Goal: Use online tool/utility: Utilize a website feature to perform a specific function

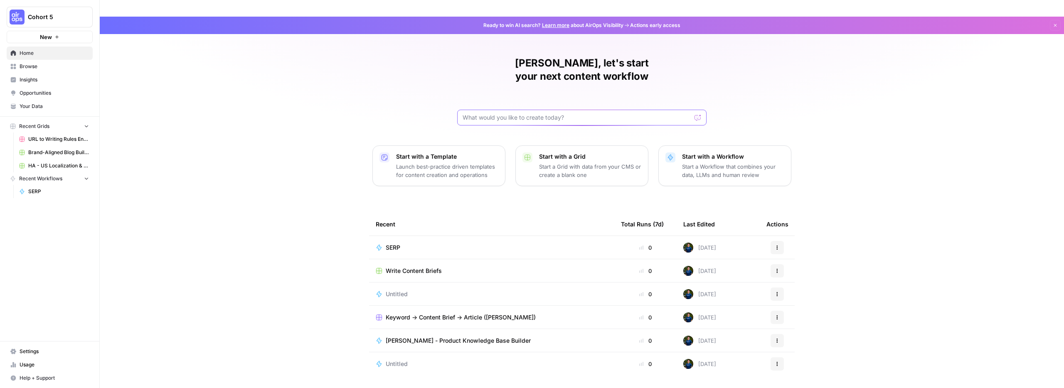
click at [520, 113] on input "text" at bounding box center [577, 117] width 229 height 8
type input ""Growth Forecasting Engine"
click button "Send" at bounding box center [698, 117] width 11 height 11
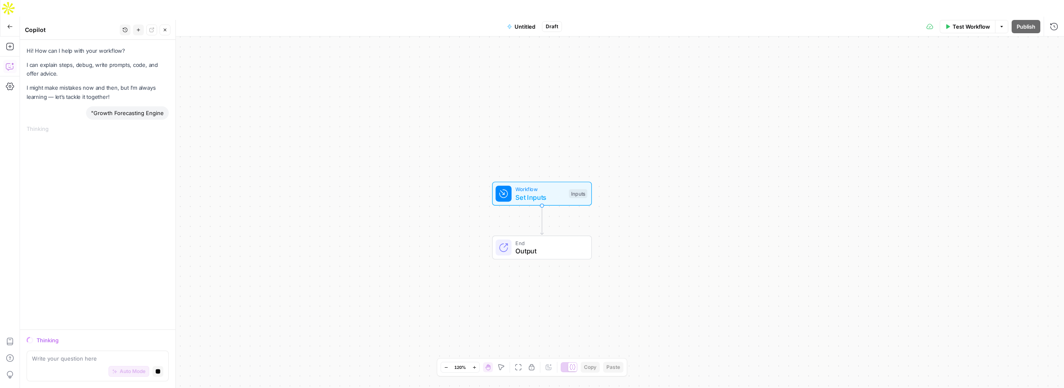
click at [9, 25] on icon "button" at bounding box center [9, 27] width 5 height 4
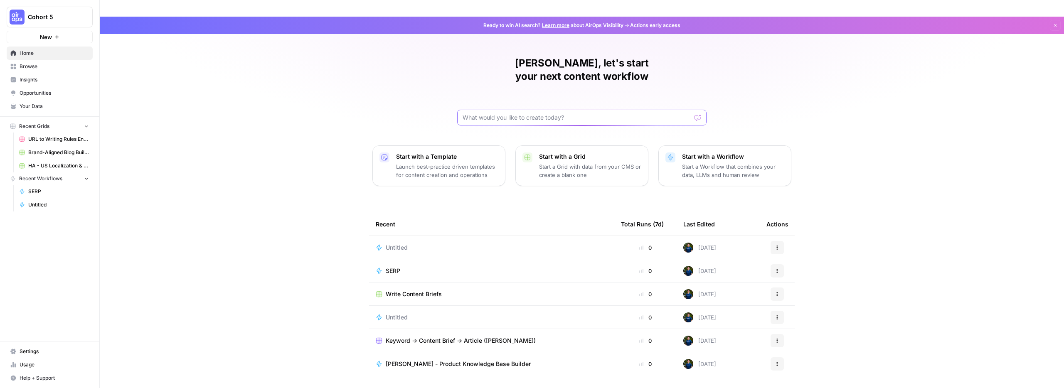
click at [491, 113] on input "text" at bounding box center [577, 117] width 229 height 8
click at [365, 104] on div "[PERSON_NAME], let's start your next content workflow Start with a Template Lau…" at bounding box center [582, 215] width 964 height 396
click at [32, 68] on span "Browse" at bounding box center [54, 66] width 69 height 7
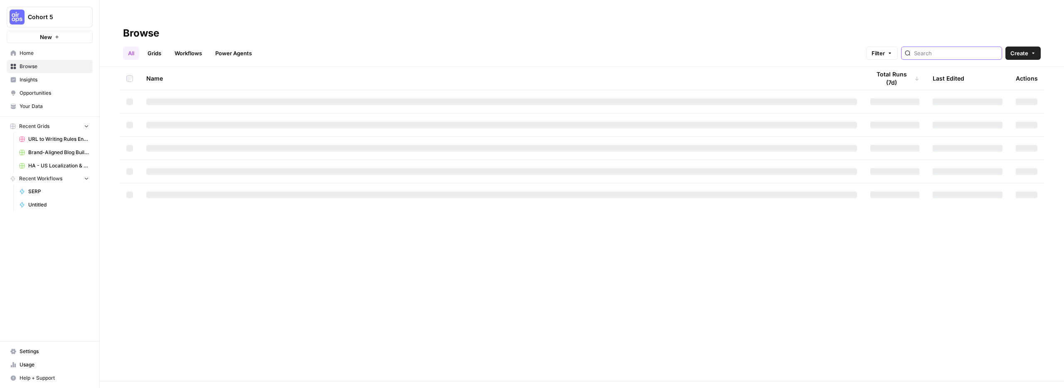
click at [940, 49] on input "search" at bounding box center [956, 53] width 84 height 8
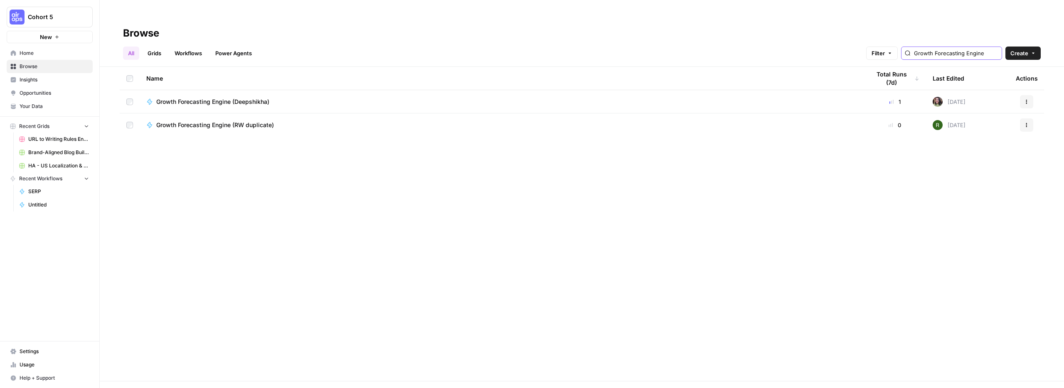
scroll to position [0, 16]
type input "Growth Forecasting Engine"
click at [1029, 99] on icon "button" at bounding box center [1026, 101] width 5 height 5
click at [982, 172] on span "Duplicate" at bounding box center [990, 170] width 67 height 8
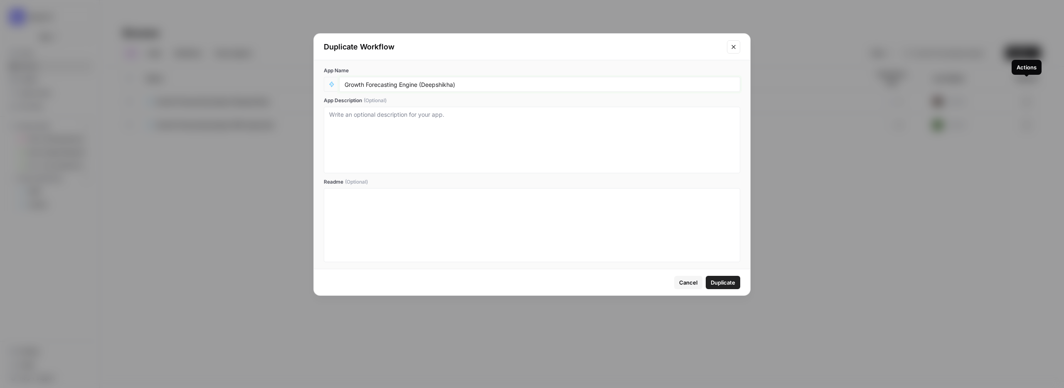
click at [437, 83] on input "Growth Forecasting Engine (Deepshikha)" at bounding box center [540, 84] width 390 height 7
type input "Growth Forecasting Engine ([PERSON_NAME])"
click at [375, 123] on textarea "App Description (Optional)" at bounding box center [532, 140] width 406 height 59
click at [725, 282] on span "Duplicate" at bounding box center [723, 283] width 25 height 8
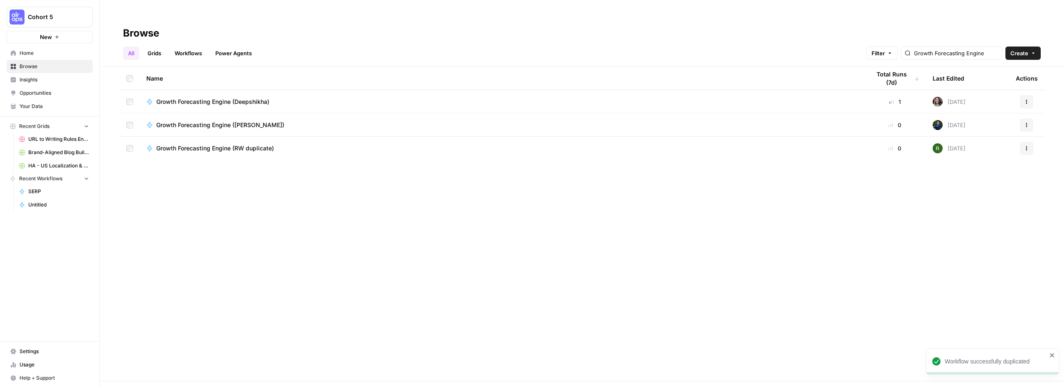
click at [222, 121] on span "Growth Forecasting Engine ([PERSON_NAME])" at bounding box center [220, 125] width 128 height 8
click at [222, 106] on div "Browse All Grids Workflows Power Agents Filter Growth Forecasting Engine Create…" at bounding box center [582, 211] width 964 height 388
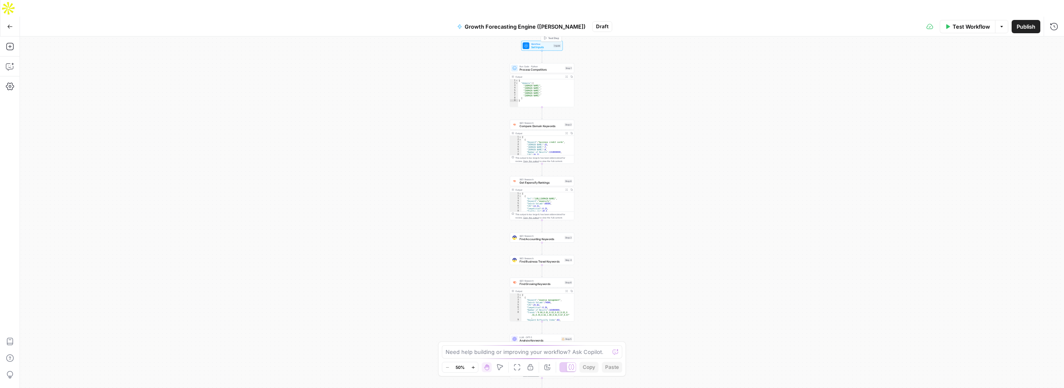
click at [543, 45] on span "Set Inputs" at bounding box center [541, 47] width 21 height 4
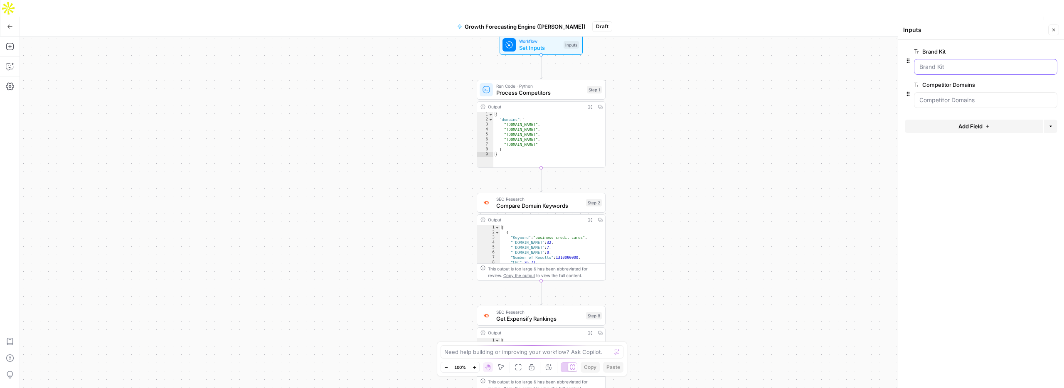
click at [963, 71] on Kit "Brand Kit" at bounding box center [986, 67] width 133 height 8
drag, startPoint x: 1007, startPoint y: 102, endPoint x: 992, endPoint y: 94, distance: 16.9
click at [1007, 102] on Domains "Competitor Domains" at bounding box center [986, 100] width 133 height 8
click at [959, 22] on span "Test Workflow" at bounding box center [971, 26] width 37 height 8
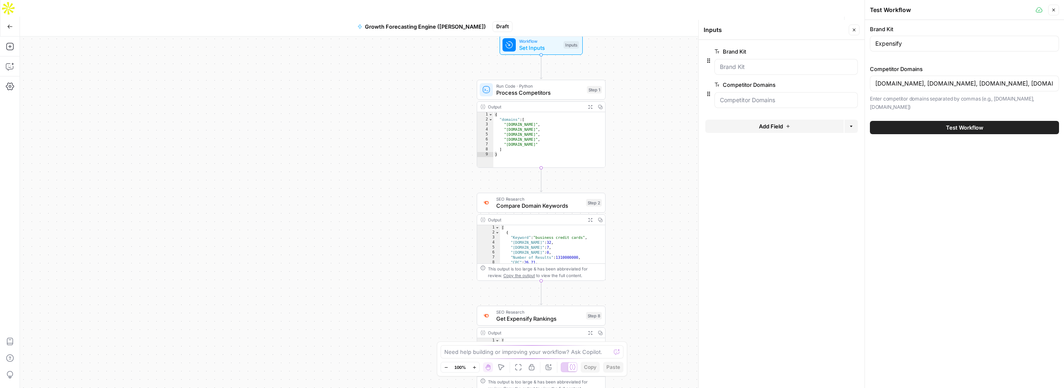
click at [921, 49] on div "Expensify" at bounding box center [964, 44] width 189 height 16
click at [920, 47] on input "Expensify" at bounding box center [964, 43] width 178 height 8
type input "N"
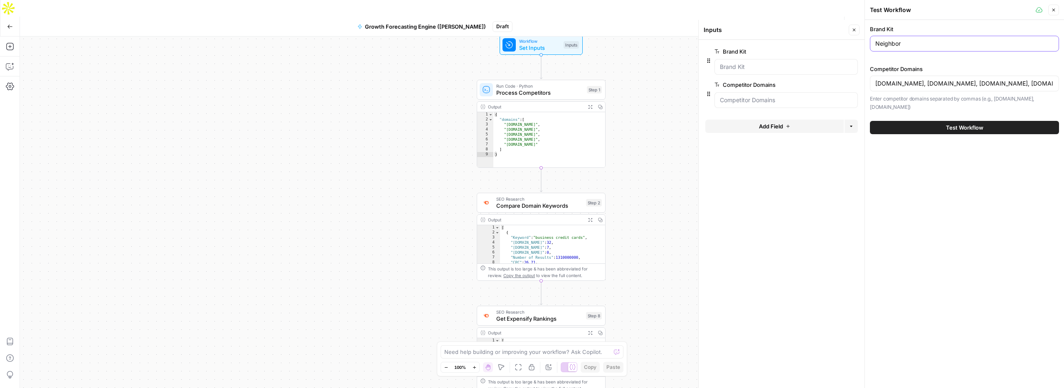
type input "Neighbor"
click at [901, 136] on div "Brand Kit Neighbor Competitor Domains [DOMAIN_NAME], [DOMAIN_NAME], [DOMAIN_NAM…" at bounding box center [964, 204] width 199 height 368
click at [888, 46] on input "Neighbor" at bounding box center [964, 43] width 178 height 8
click at [894, 89] on div "[DOMAIN_NAME], [DOMAIN_NAME], [DOMAIN_NAME], [DOMAIN_NAME]" at bounding box center [964, 84] width 189 height 16
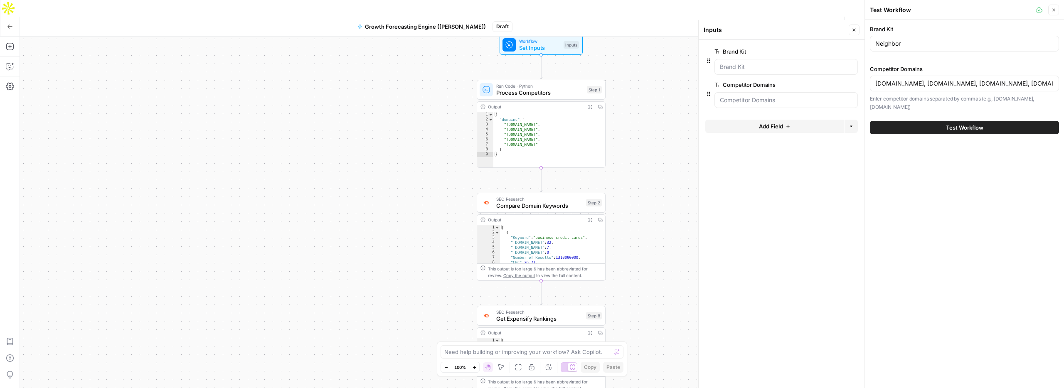
click at [894, 89] on div "[DOMAIN_NAME], [DOMAIN_NAME], [DOMAIN_NAME], [DOMAIN_NAME]" at bounding box center [964, 84] width 189 height 16
click at [895, 86] on input "[DOMAIN_NAME], [DOMAIN_NAME], [DOMAIN_NAME], [DOMAIN_NAME]" at bounding box center [964, 83] width 178 height 8
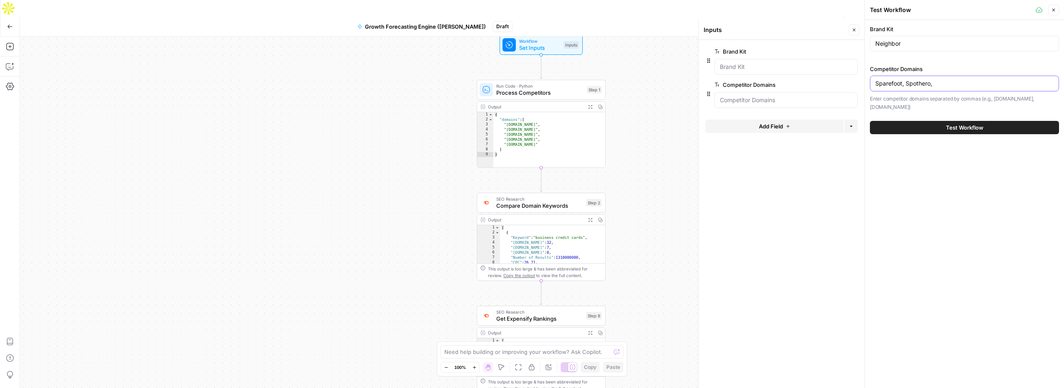
click at [903, 85] on input "Sparefoot, Spothero," at bounding box center [964, 83] width 178 height 8
type input "[DOMAIN_NAME], [DOMAIN_NAME],"
click at [922, 121] on button "Test Workflow" at bounding box center [964, 127] width 189 height 13
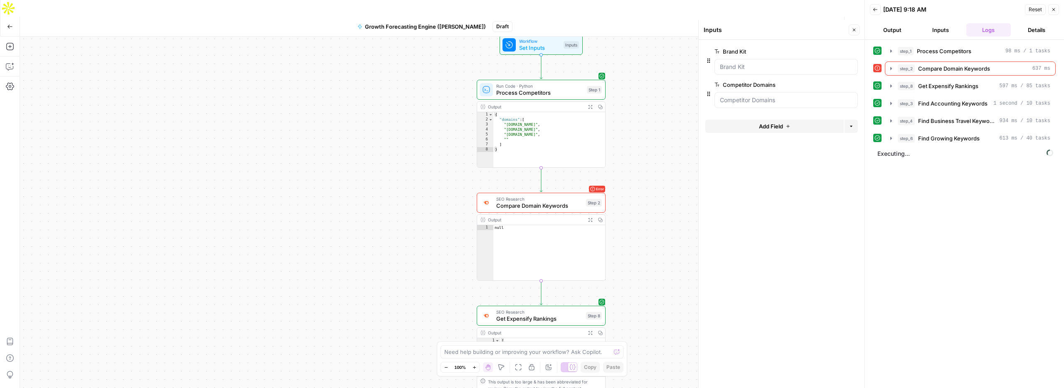
click at [551, 123] on div "{ "domains" : [ "[DOMAIN_NAME]" , "[DOMAIN_NAME]" , "[DOMAIN_NAME]" , "" ] }" at bounding box center [549, 144] width 112 height 65
click at [572, 127] on div "{ "domains" : [ "[DOMAIN_NAME]" , "[DOMAIN_NAME]" , "[DOMAIN_NAME]" , "" ] }" at bounding box center [549, 144] width 112 height 65
type textarea "*"
click at [528, 89] on span "Process Competitors" at bounding box center [539, 93] width 87 height 8
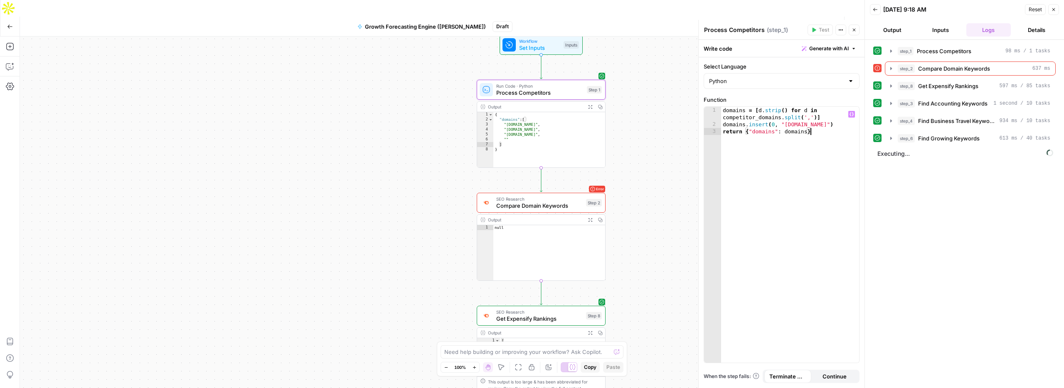
click at [772, 154] on div "domains = [ d . strip ( ) for d in competitor_domains . split ( ',' )] domains …" at bounding box center [790, 245] width 138 height 277
click at [780, 146] on div "domains = [ d . strip ( ) for d in competitor_domains . split ( ',' )] domains …" at bounding box center [790, 245] width 138 height 277
type textarea "**********"
click at [779, 144] on div "domains = [ d . strip ( ) for d in competitor_domains . split ( ',' )] domains …" at bounding box center [790, 245] width 138 height 277
click at [948, 30] on button "Inputs" at bounding box center [940, 29] width 45 height 13
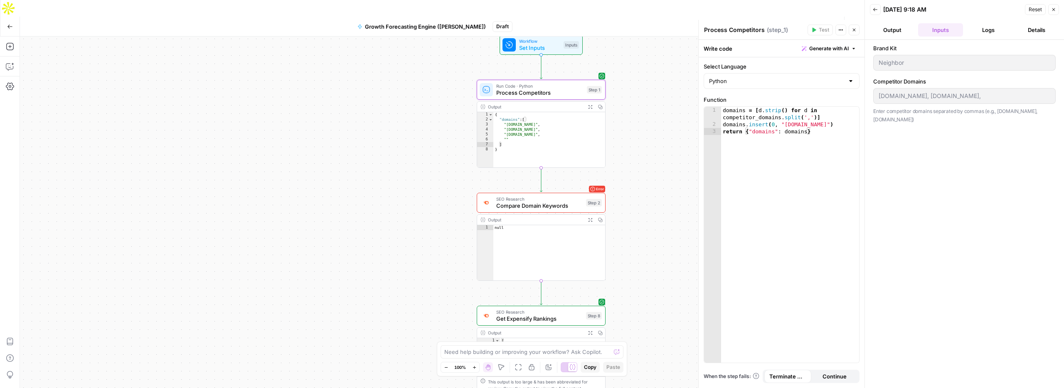
click at [895, 29] on button "Output" at bounding box center [892, 29] width 45 height 13
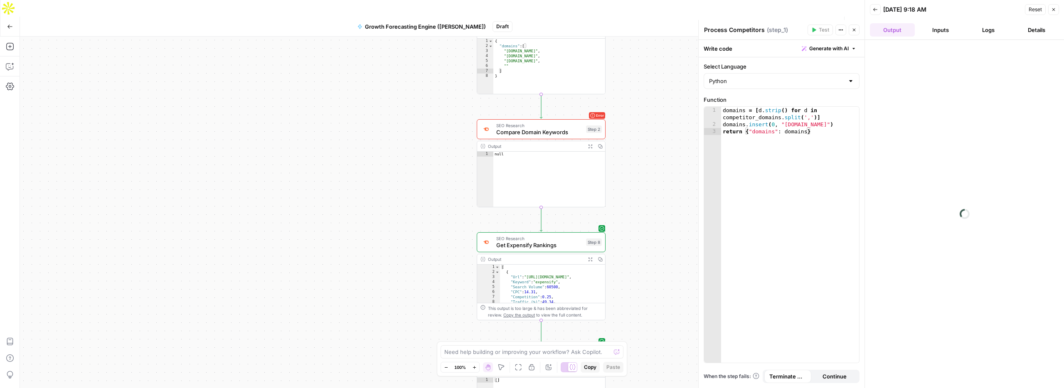
click at [989, 33] on button "Logs" at bounding box center [989, 29] width 45 height 13
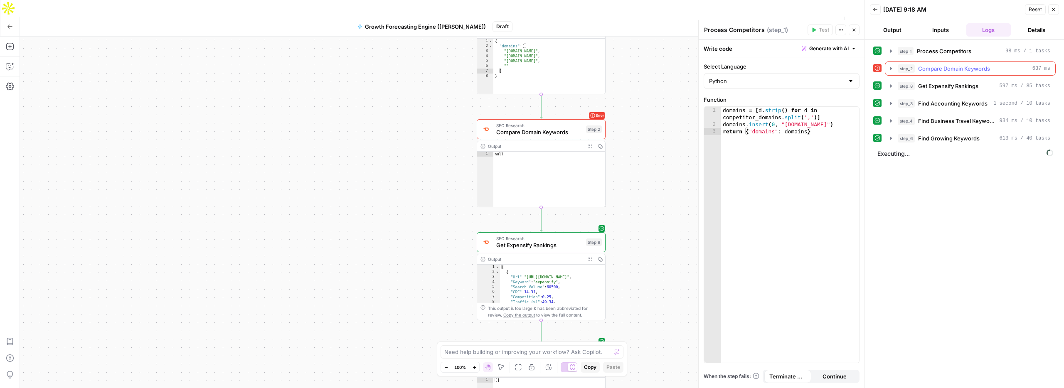
click at [917, 71] on div "step_2 Compare Domain Keywords 637 ms" at bounding box center [974, 68] width 153 height 8
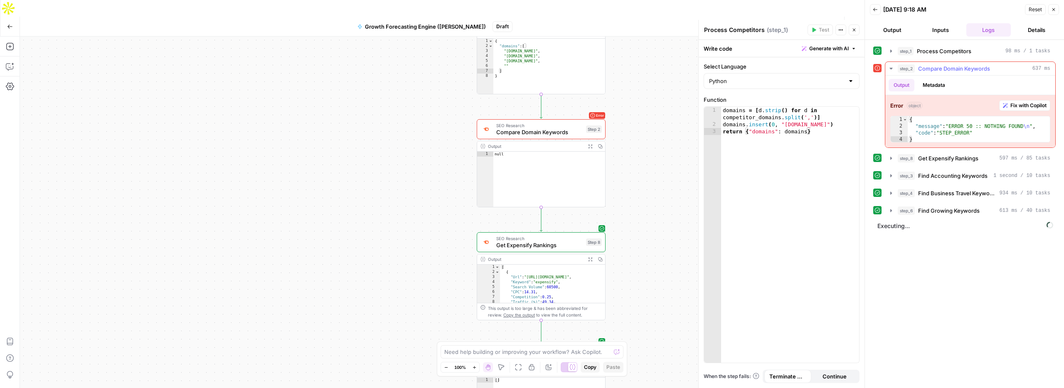
type textarea "**********"
click at [992, 136] on div "{ "message" : "ERROR 50 :: NOTHING FOUND \n " , "code" : "STEP_ERROR" }" at bounding box center [979, 136] width 142 height 40
click at [1008, 109] on button "Fix with Copilot" at bounding box center [1024, 105] width 51 height 11
click at [1029, 105] on span "Fix with Copilot" at bounding box center [1029, 105] width 36 height 7
